Goal: Information Seeking & Learning: Learn about a topic

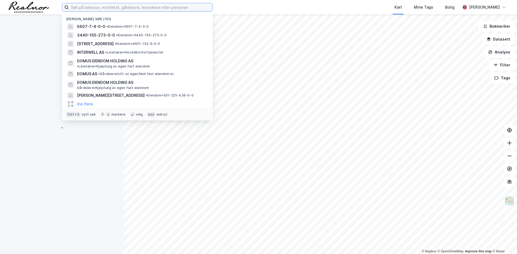
click at [111, 5] on input at bounding box center [141, 7] width 144 height 8
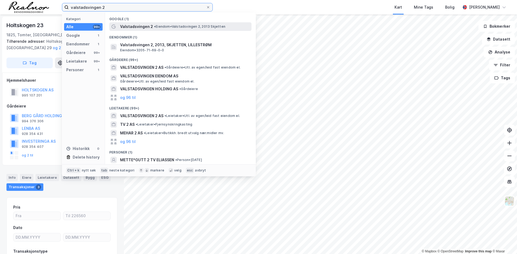
type input "valstadsvingen 2"
click at [146, 25] on span "Valstadsvingen 2" at bounding box center [136, 26] width 33 height 6
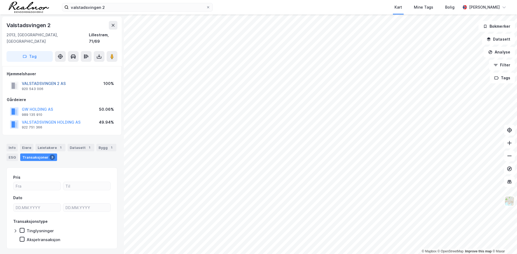
click at [0, 0] on button "VALSTADSVINGEN 2 AS" at bounding box center [0, 0] width 0 height 0
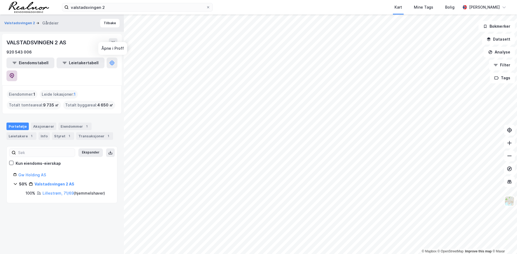
click at [15, 73] on icon at bounding box center [11, 75] width 5 height 5
click at [82, 132] on div "Transaksjoner 1" at bounding box center [94, 136] width 37 height 8
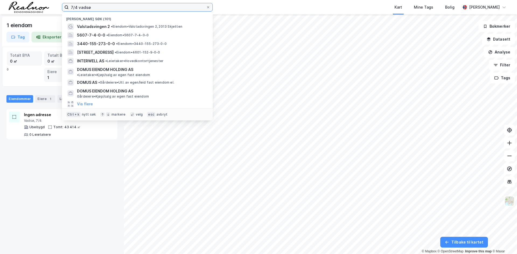
drag, startPoint x: 96, startPoint y: 7, endPoint x: 39, endPoint y: 12, distance: 57.3
click at [40, 12] on div "7/4 vadsø Nylige søk (101) Valstadsvingen 2 • Eiendom • Valstadsvingen 2, 2013 …" at bounding box center [258, 7] width 517 height 15
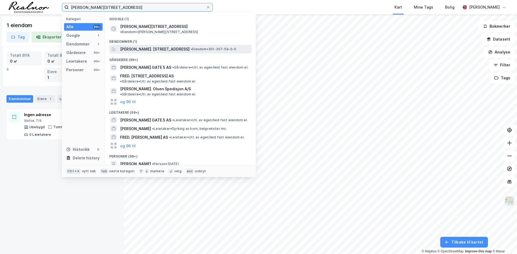
type input "fred olsens gate 5"
click at [160, 46] on span "Fred. Olsens gate 5, 0152, OSLO, OSLO" at bounding box center [154, 49] width 69 height 6
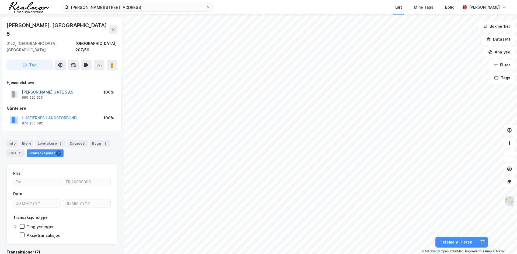
click at [0, 0] on button "FRED OLSENS GATE 5 AS" at bounding box center [0, 0] width 0 height 0
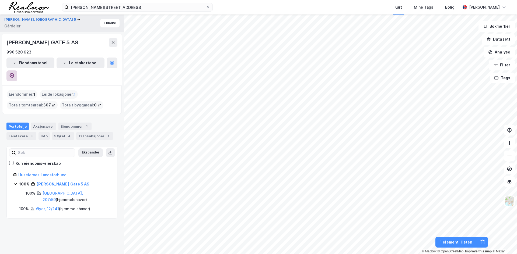
click at [15, 73] on icon at bounding box center [11, 75] width 5 height 5
